Goal: Information Seeking & Learning: Stay updated

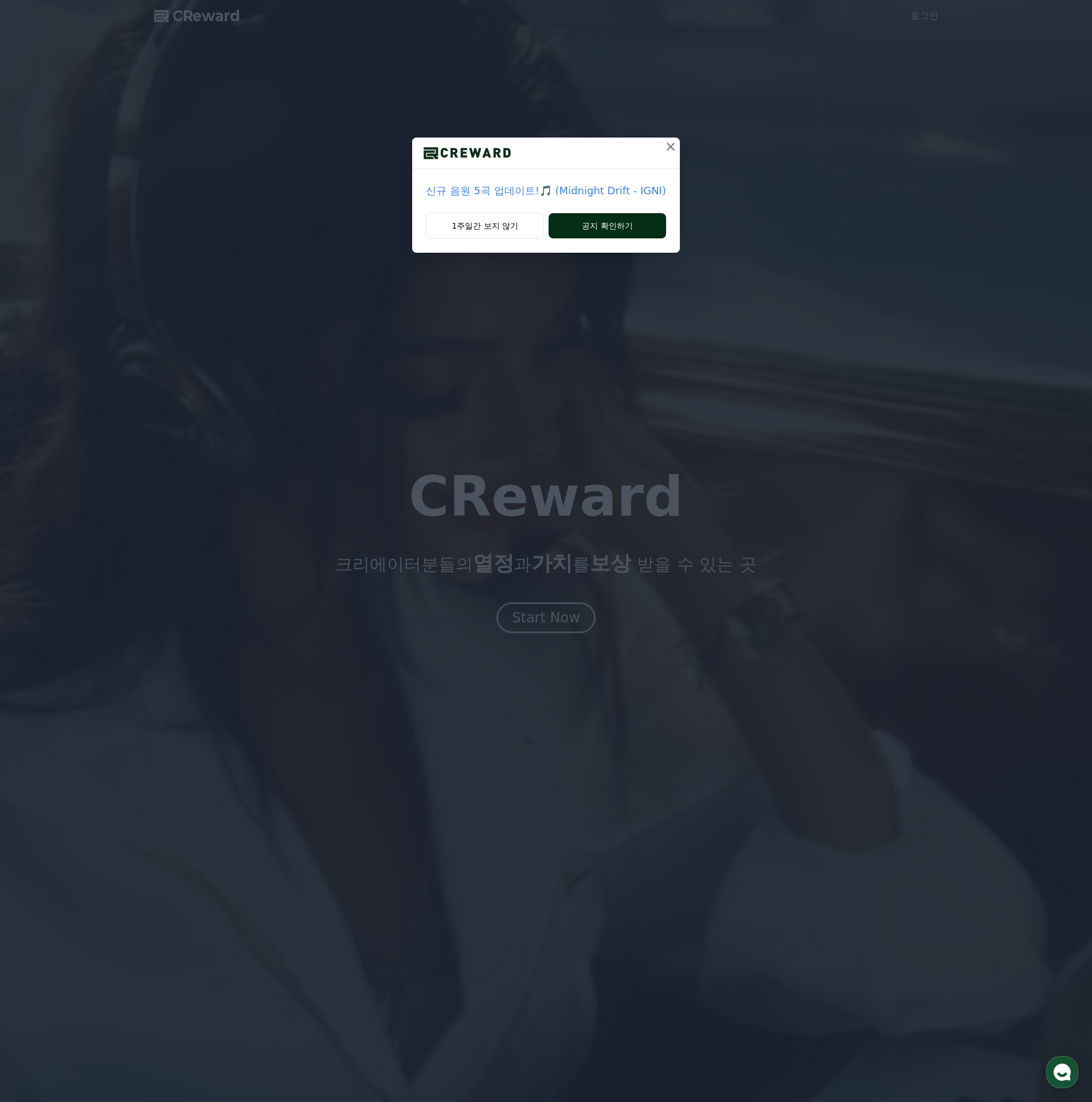
click at [588, 225] on button "공지 확인하기" at bounding box center [607, 225] width 117 height 25
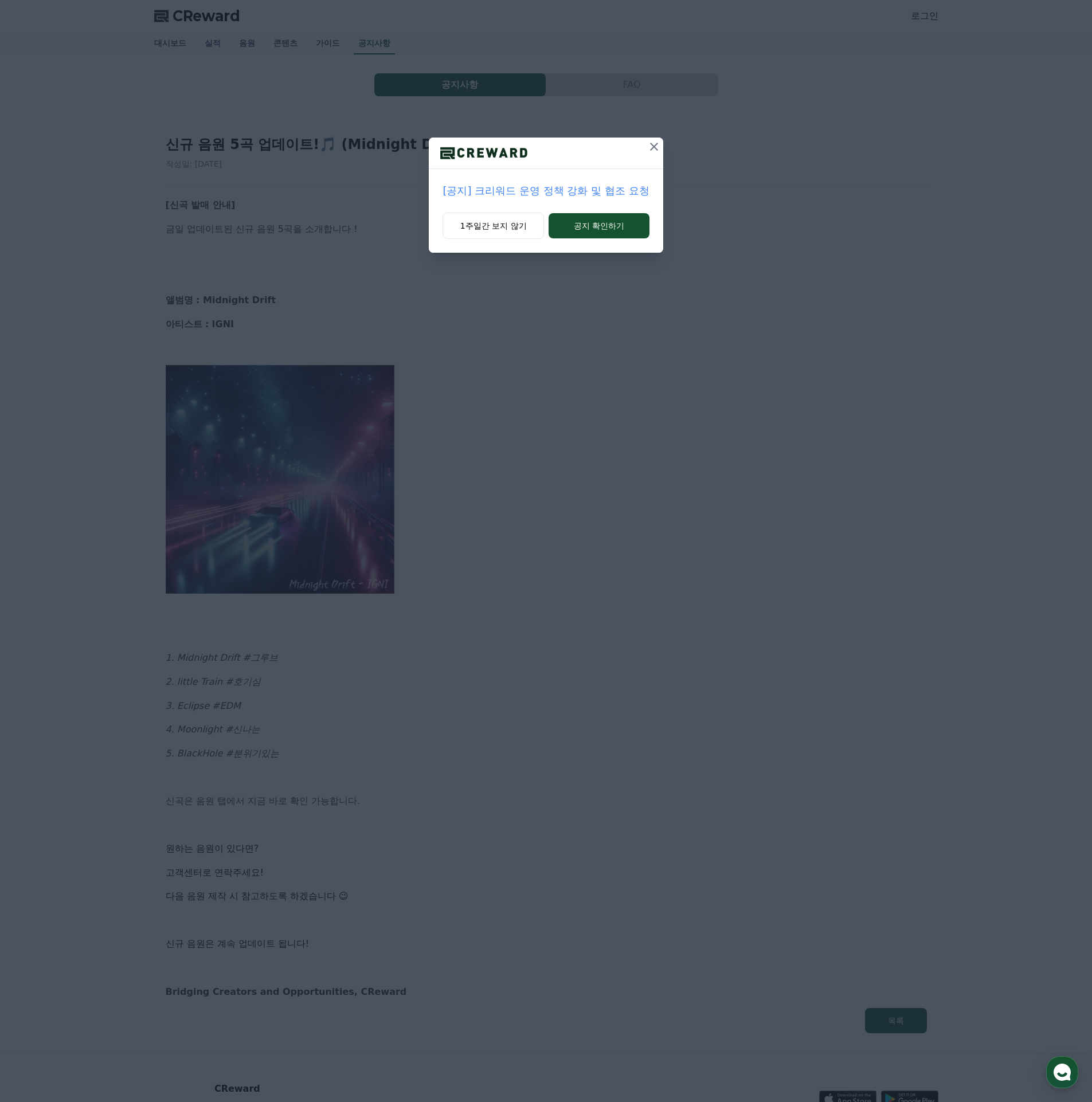
click at [570, 192] on p "[공지] 크리워드 운영 정책 강화 및 협조 요청" at bounding box center [545, 191] width 206 height 16
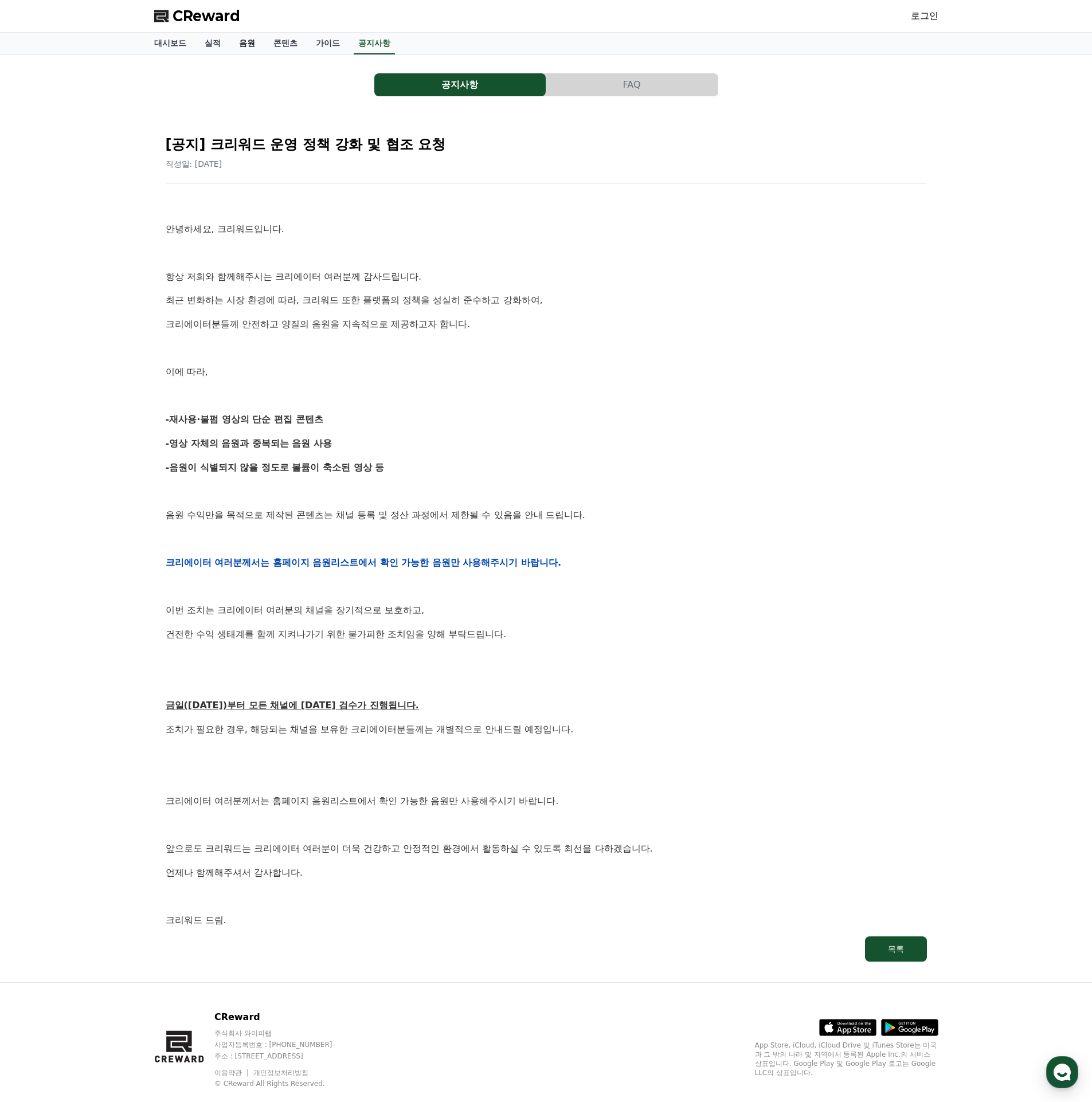
click at [236, 39] on link "음원" at bounding box center [247, 43] width 34 height 21
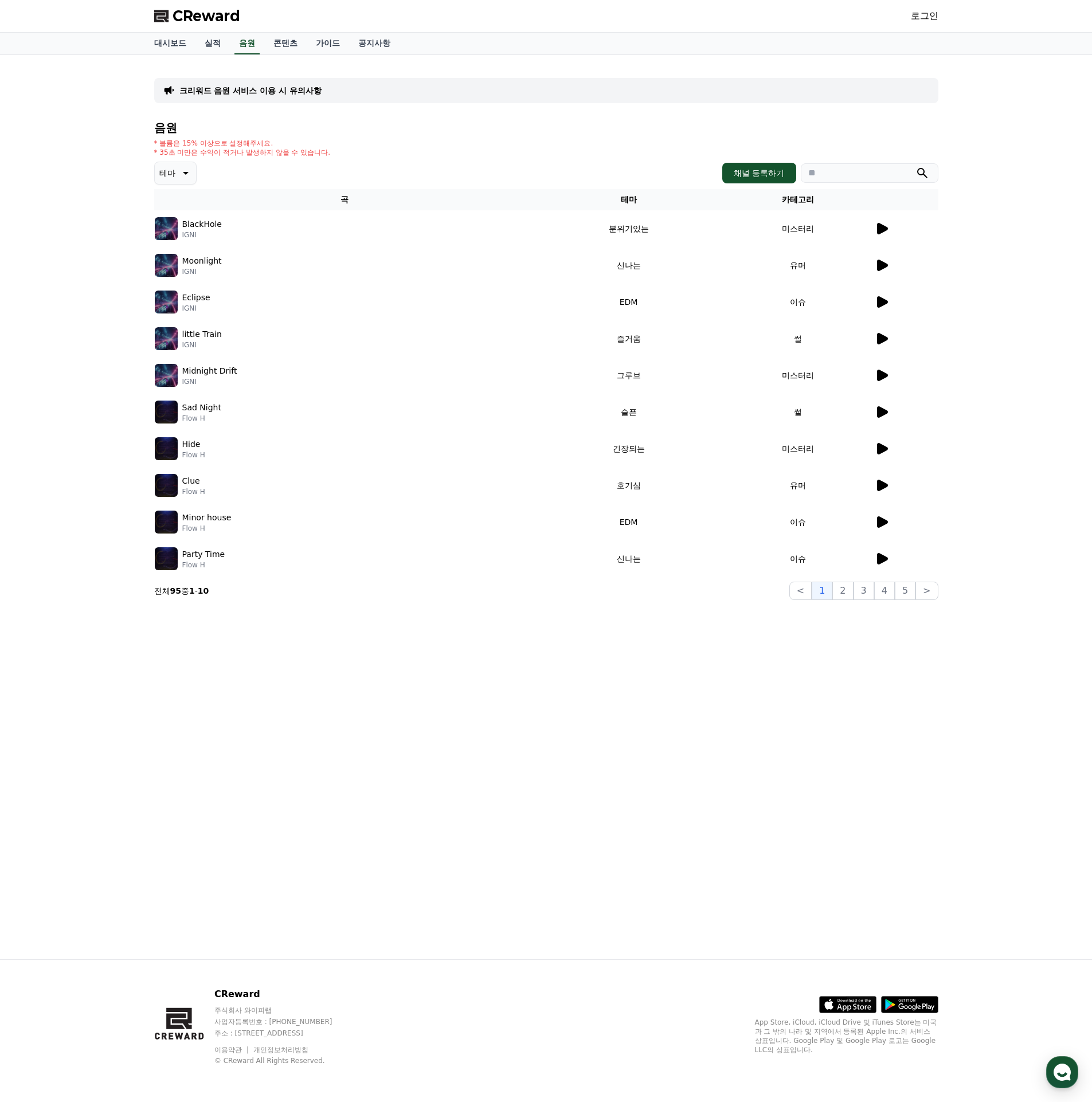
click at [884, 230] on icon at bounding box center [882, 228] width 11 height 11
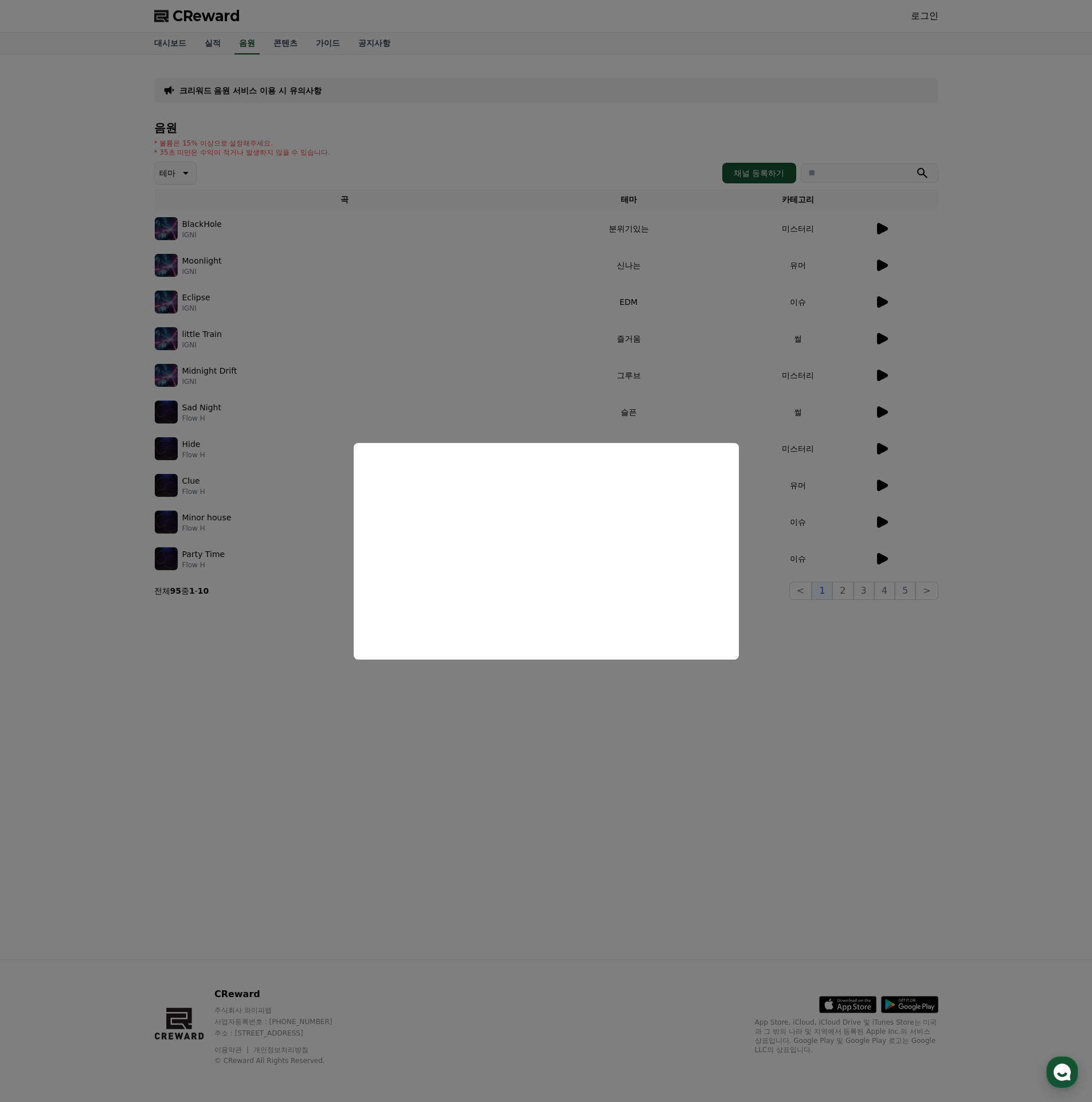
click at [497, 837] on button "close modal" at bounding box center [546, 551] width 1092 height 1102
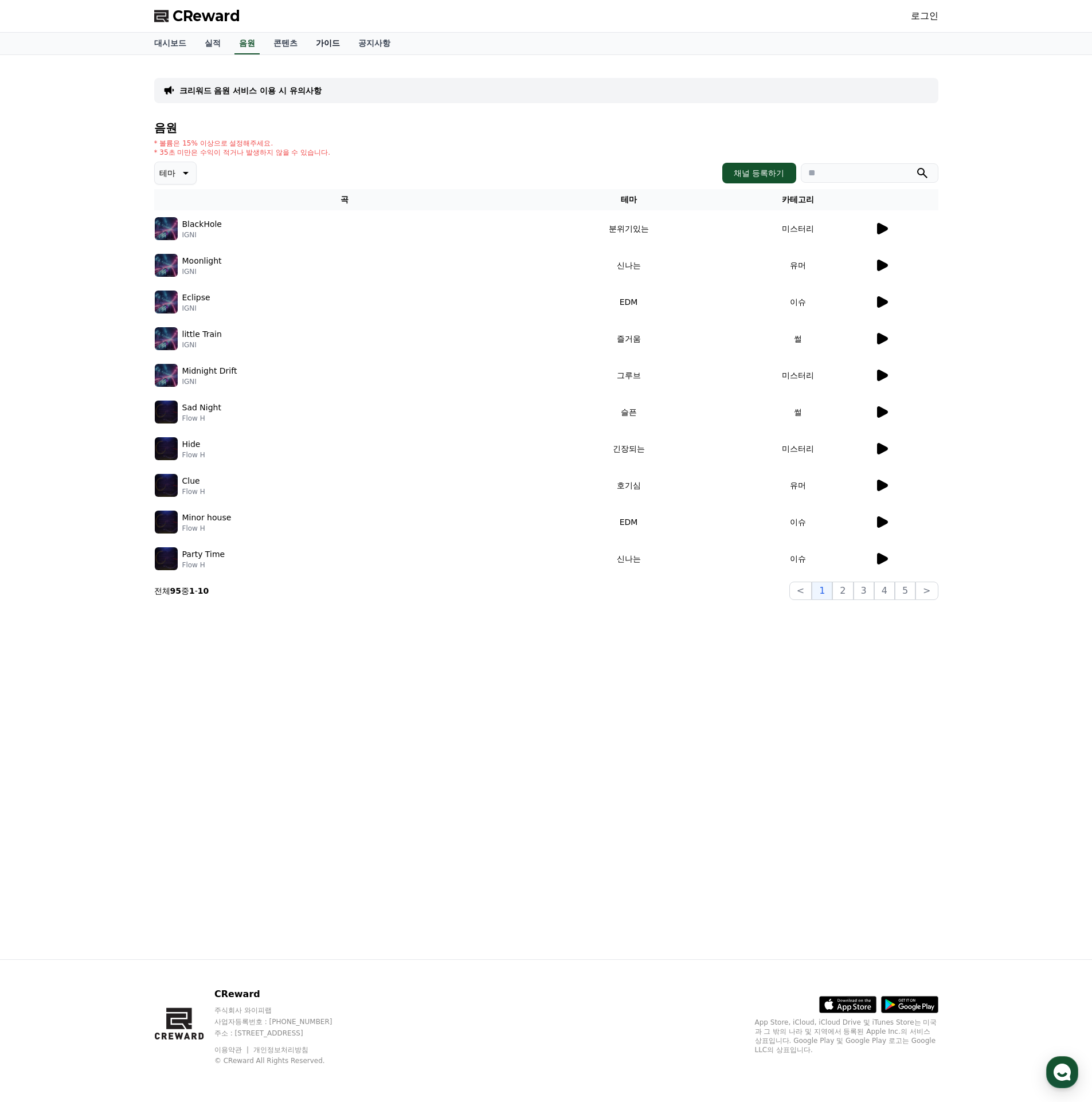
click at [316, 45] on link "가이드" at bounding box center [328, 43] width 43 height 21
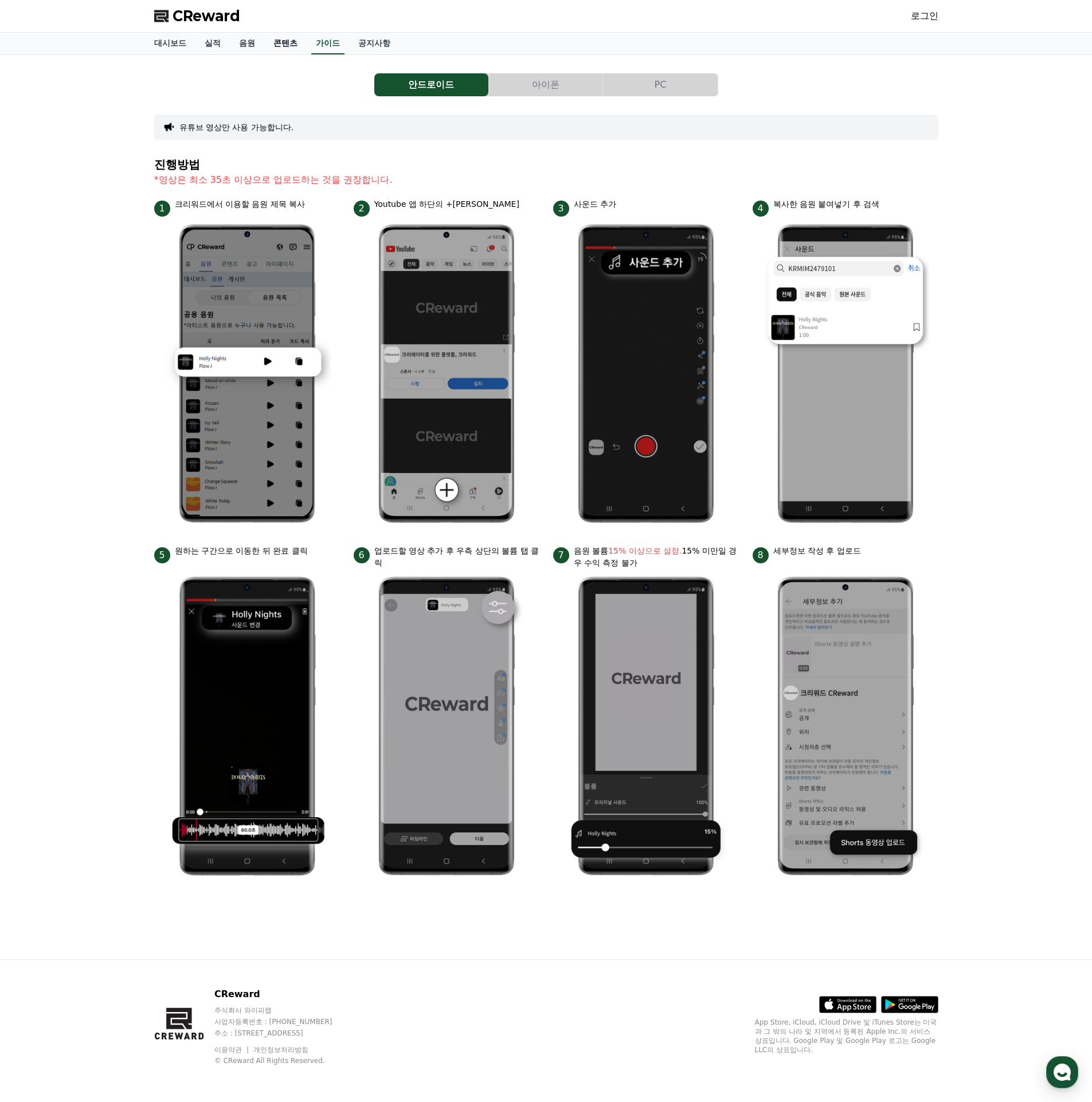
click at [271, 40] on link "콘텐츠" at bounding box center [286, 43] width 43 height 21
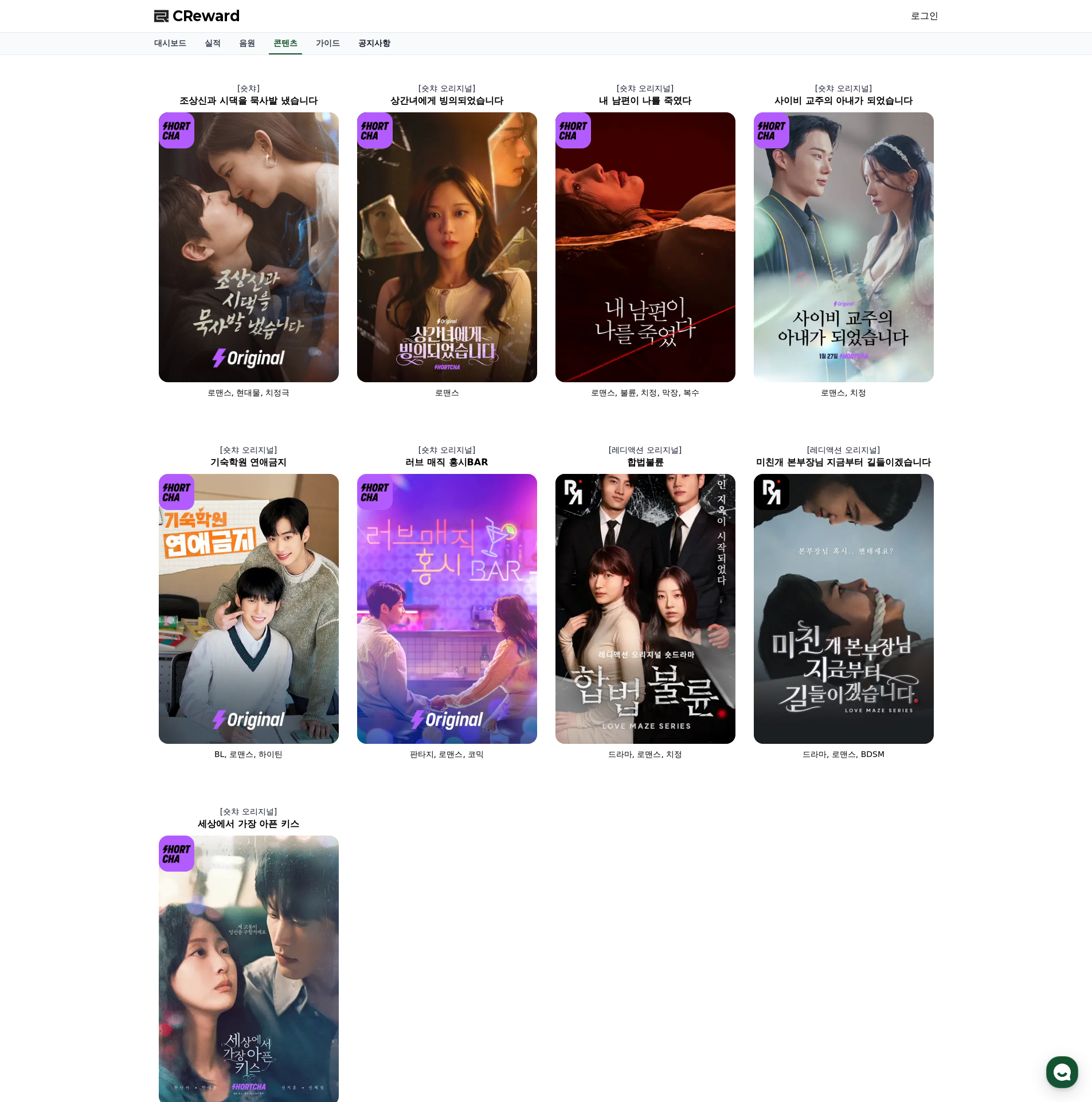
click at [356, 37] on link "공지사항" at bounding box center [374, 43] width 50 height 21
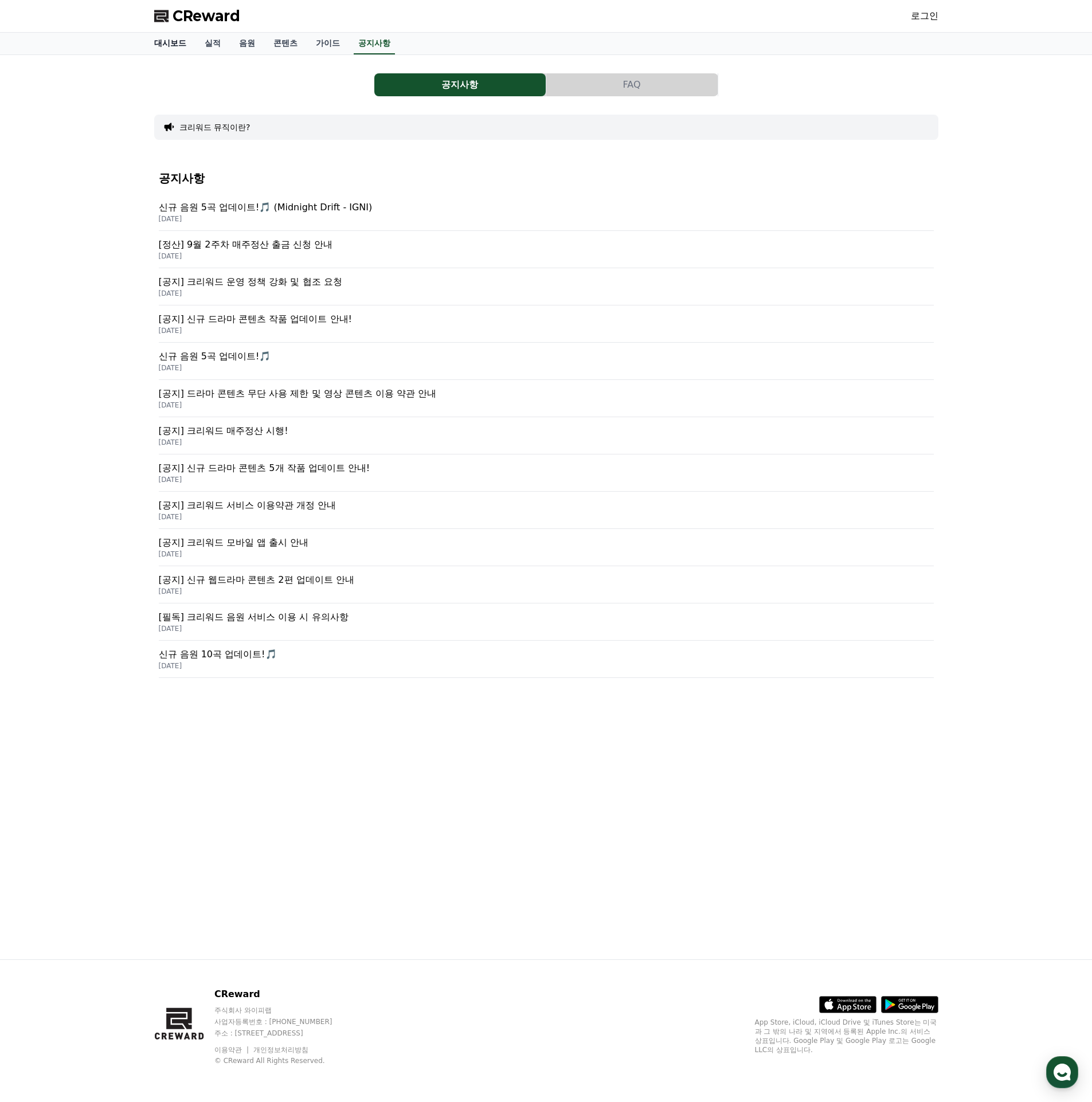
click at [176, 46] on link "대시보드" at bounding box center [170, 43] width 50 height 21
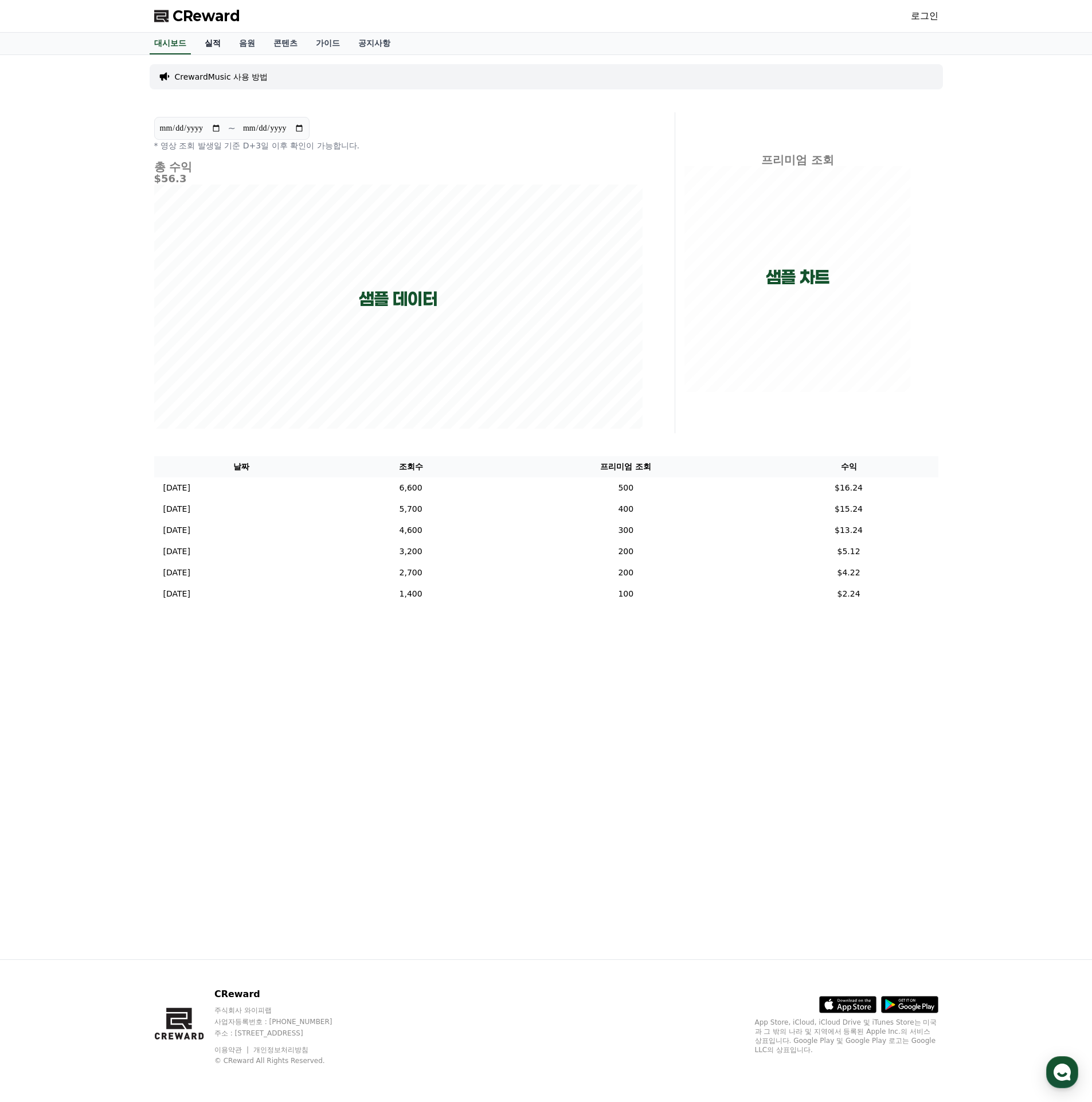
click at [211, 46] on link "실적" at bounding box center [213, 43] width 34 height 21
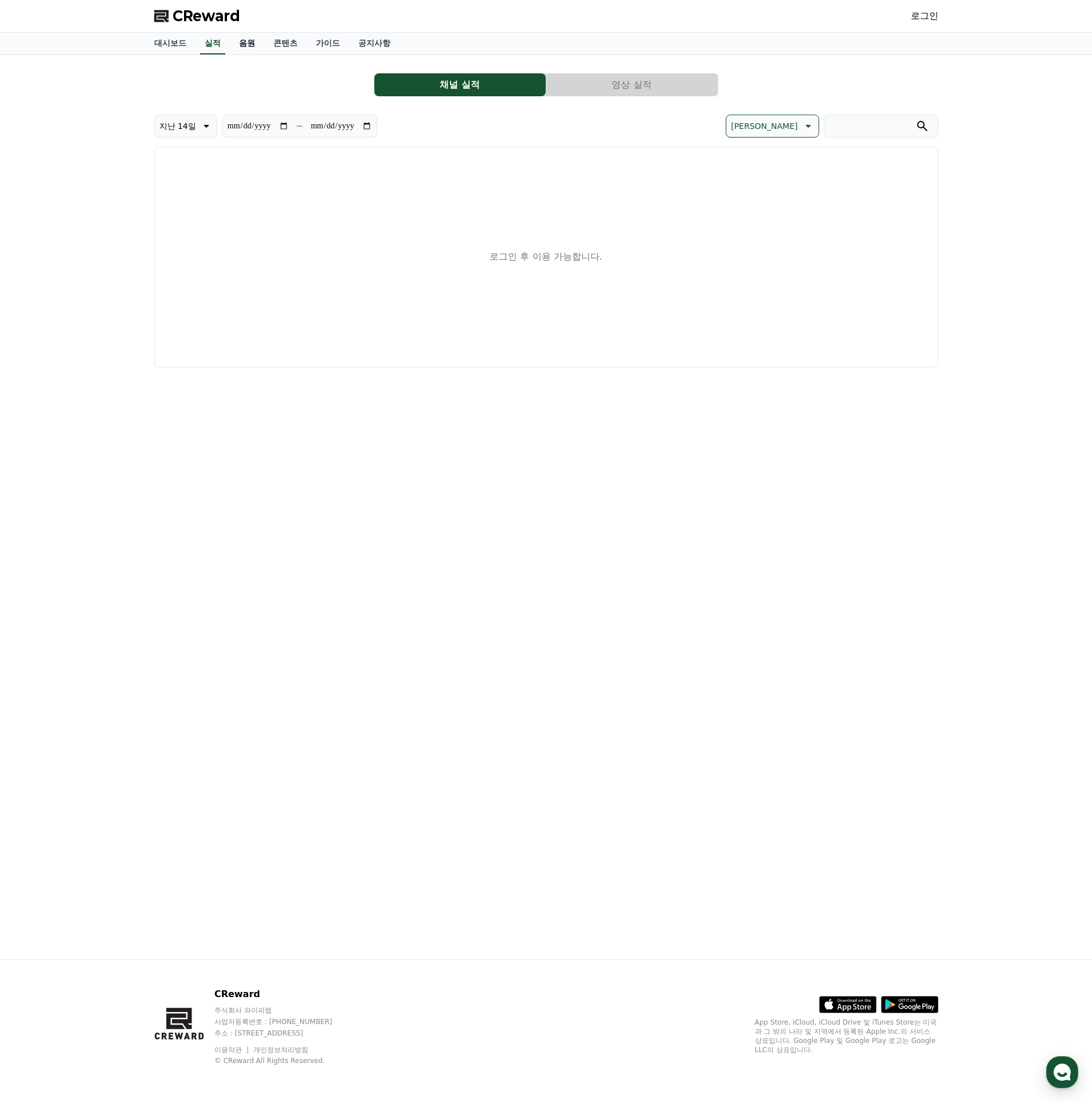
click at [240, 46] on link "음원" at bounding box center [247, 43] width 34 height 21
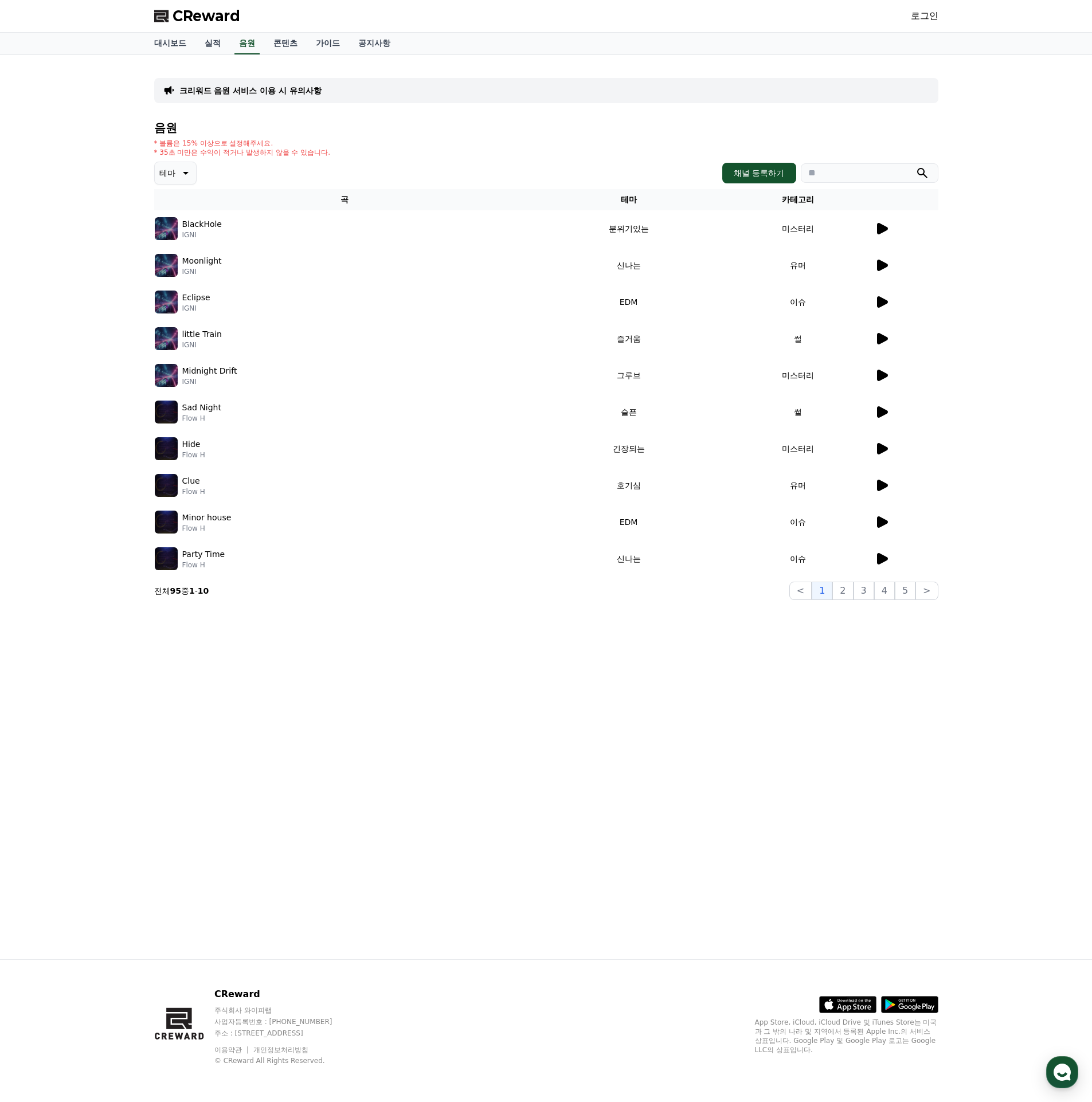
click at [179, 174] on icon at bounding box center [185, 173] width 14 height 14
click at [179, 300] on button "코믹한" at bounding box center [172, 302] width 33 height 25
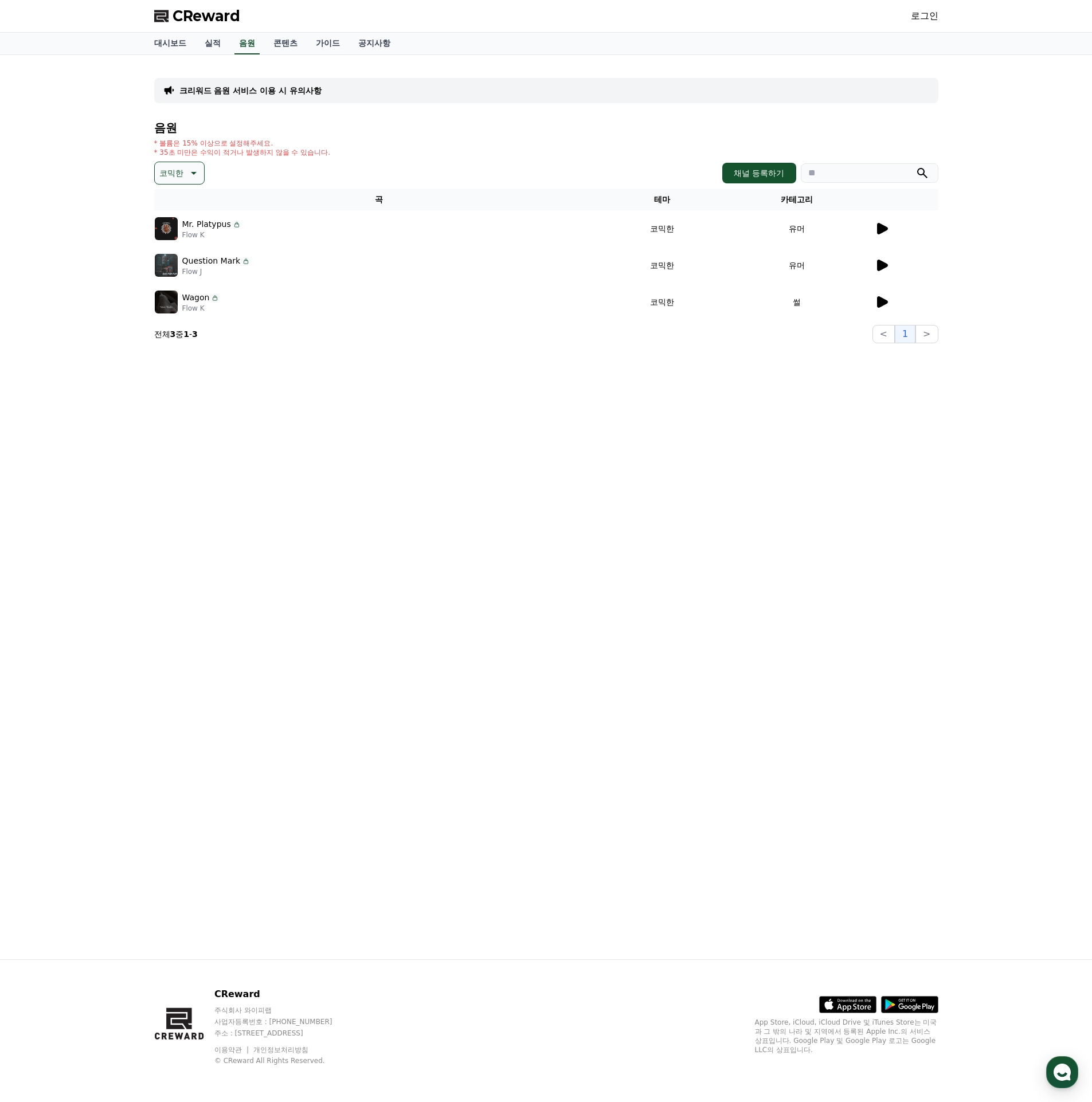
click at [882, 226] on icon at bounding box center [882, 228] width 11 height 11
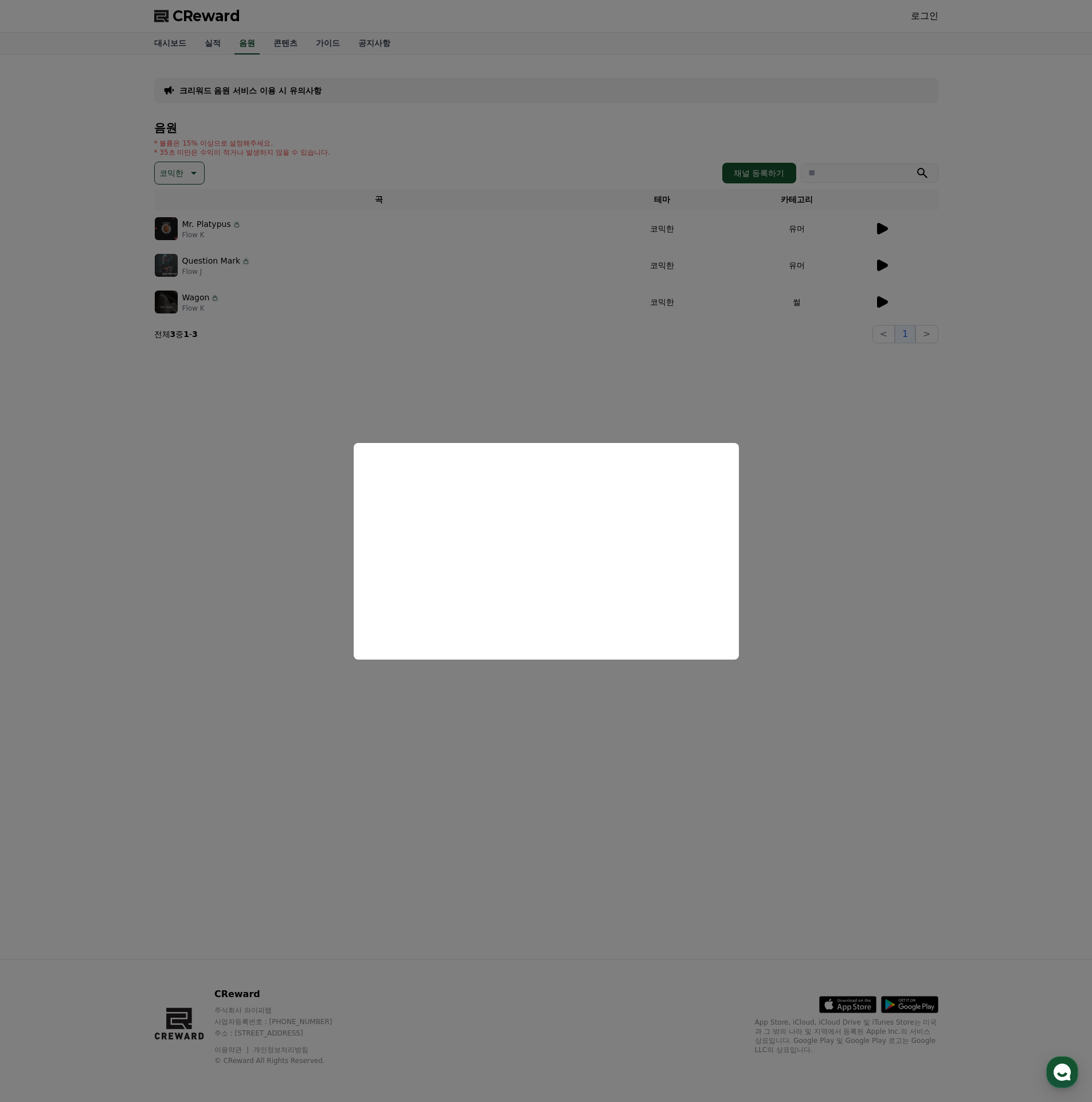
click at [835, 580] on button "close modal" at bounding box center [546, 551] width 1092 height 1102
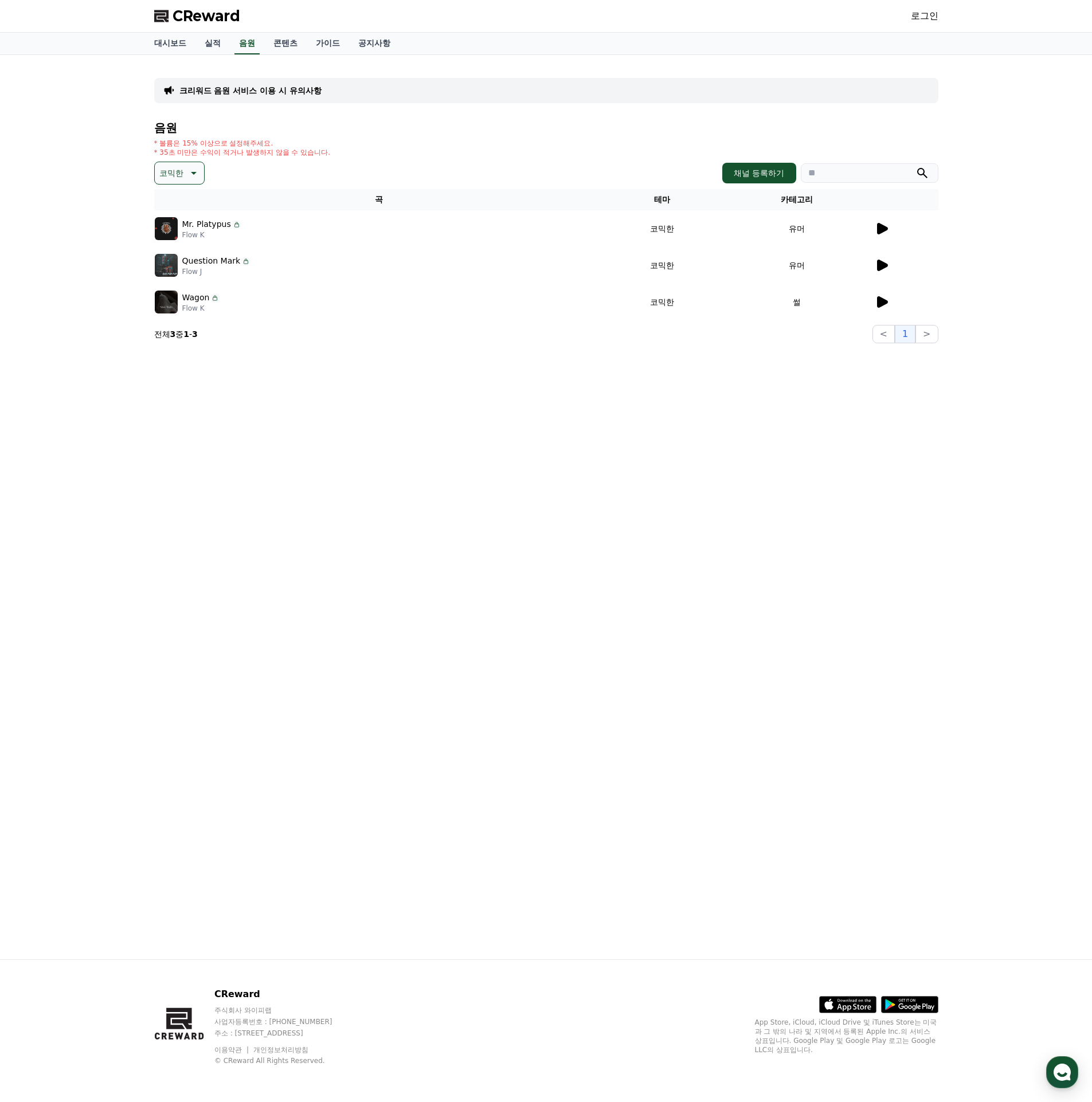
click at [876, 263] on icon at bounding box center [882, 265] width 14 height 14
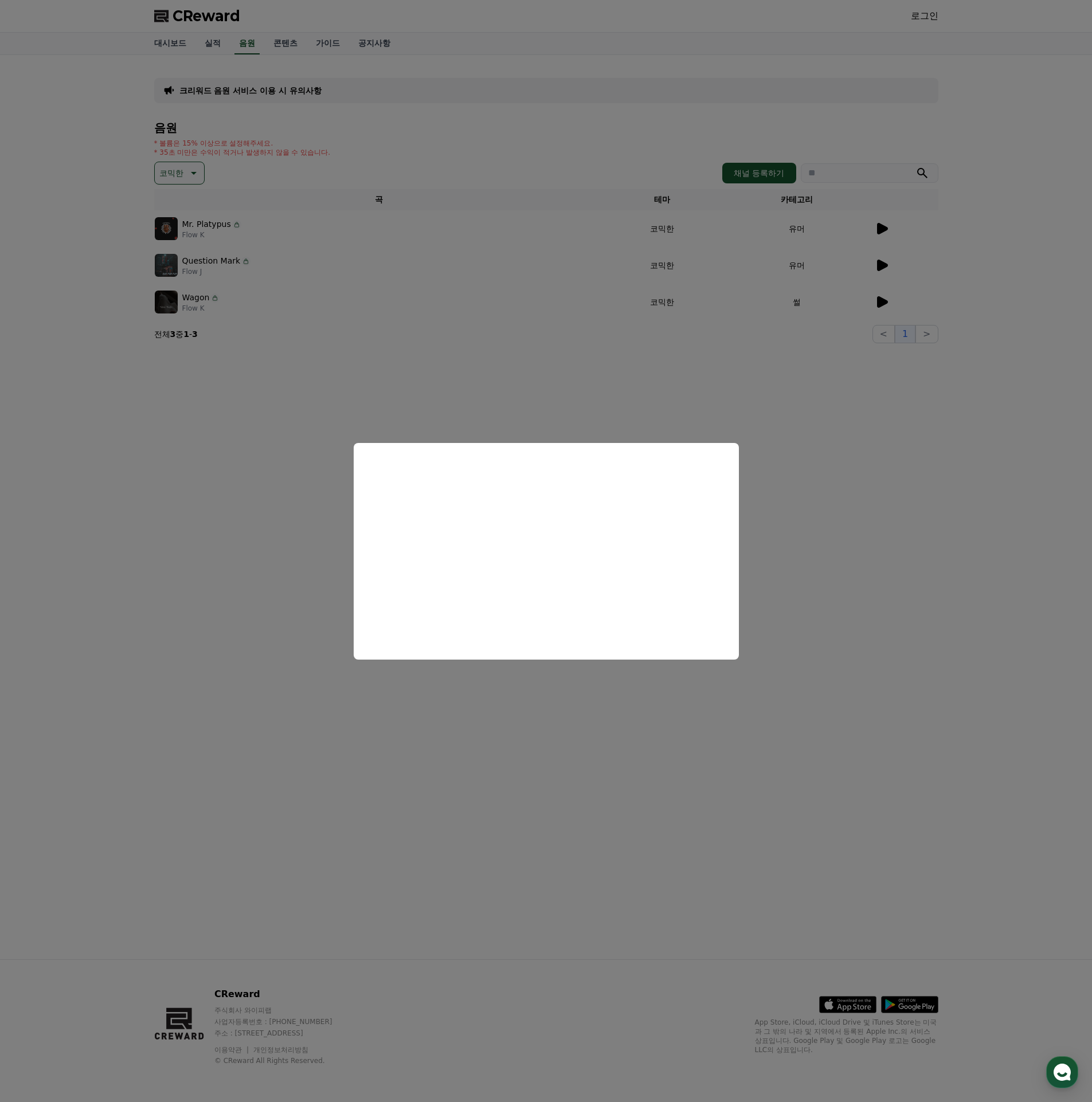
click at [871, 539] on button "close modal" at bounding box center [546, 551] width 1092 height 1102
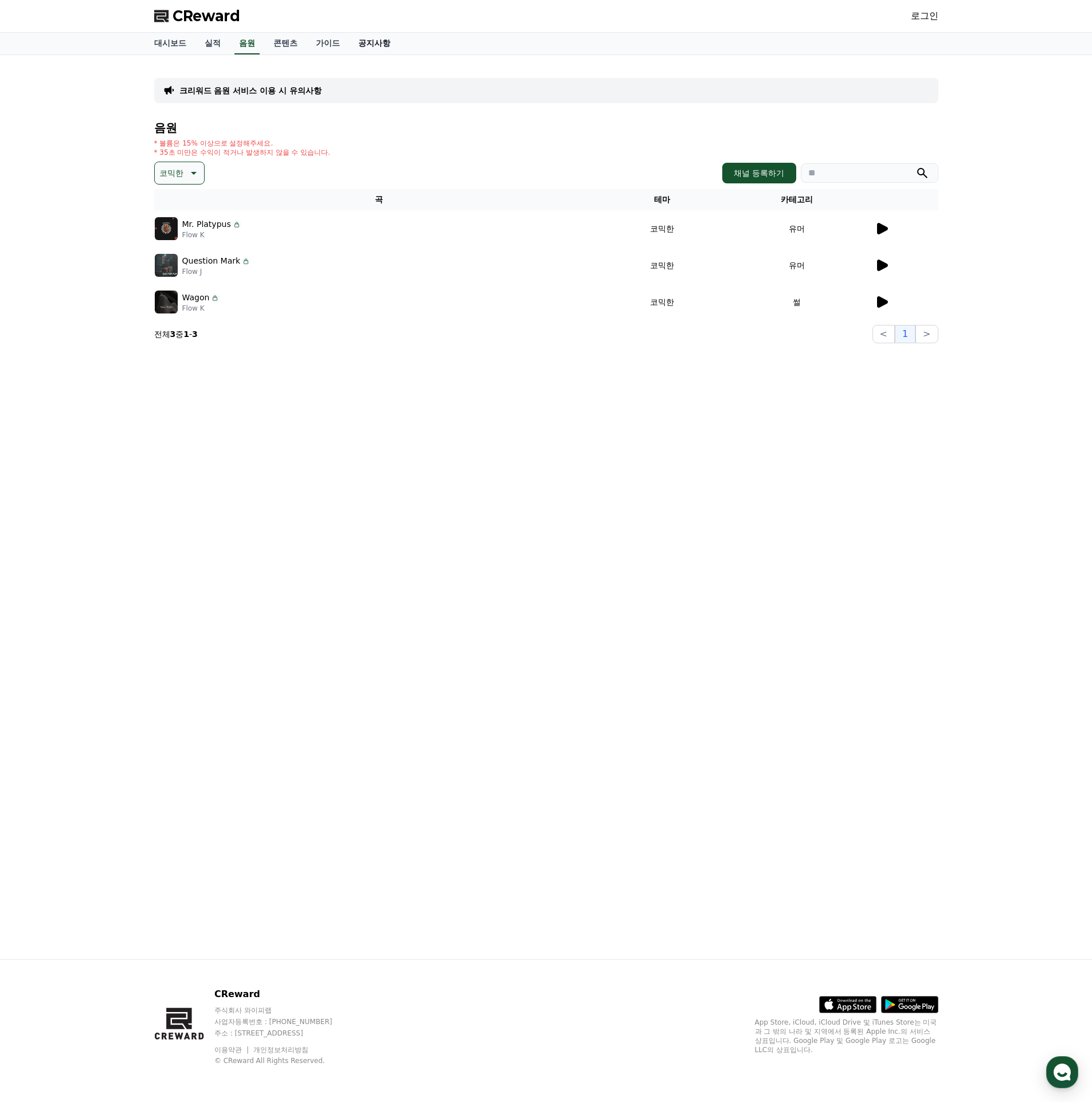
click at [355, 44] on link "공지사항" at bounding box center [374, 43] width 50 height 21
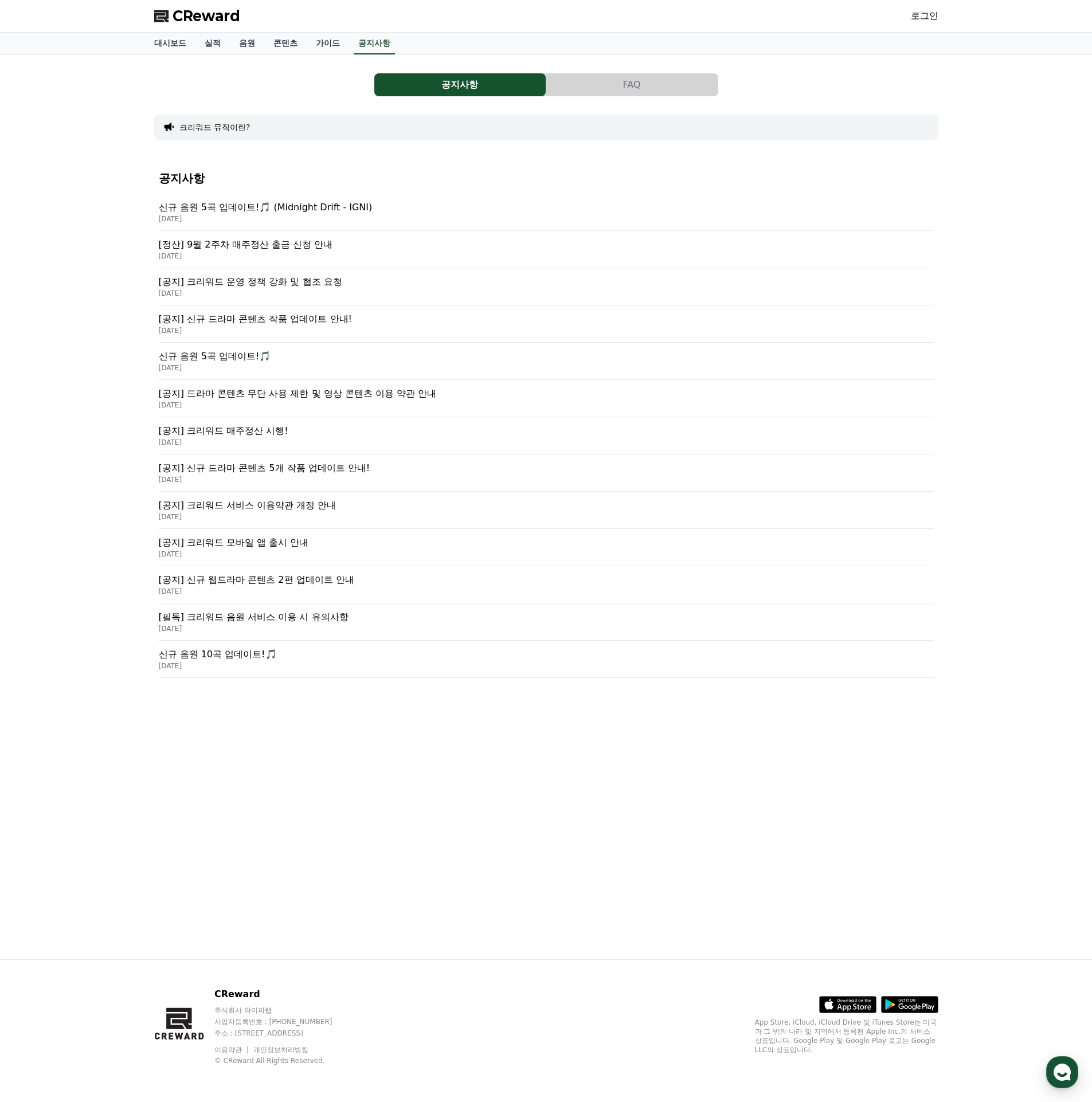
click at [281, 245] on p "[정산] 9월 2주차 매주정산 출금 신청 안내" at bounding box center [546, 245] width 775 height 14
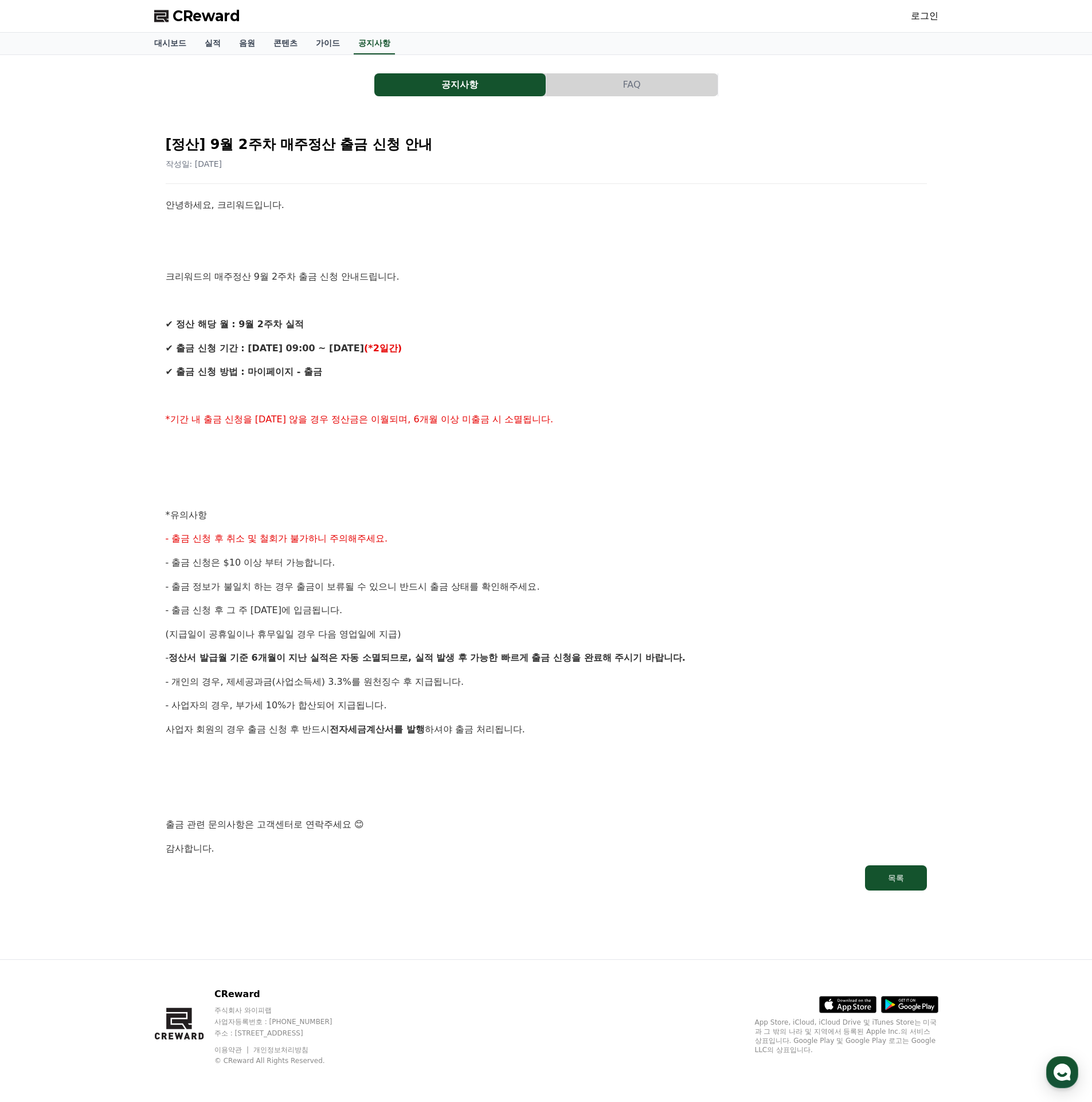
click at [560, 410] on div "안녕하세요, 크리워드입니다. 크리워드의 매주정산 9월 2주차 출금 신청 안내드립니다. ✔ 정산 해당 월 : 9월 2주차 실적 ✔ 출금 신청 기…" at bounding box center [546, 527] width 761 height 658
click at [266, 45] on link "콘텐츠" at bounding box center [286, 43] width 43 height 21
